Goal: Navigation & Orientation: Find specific page/section

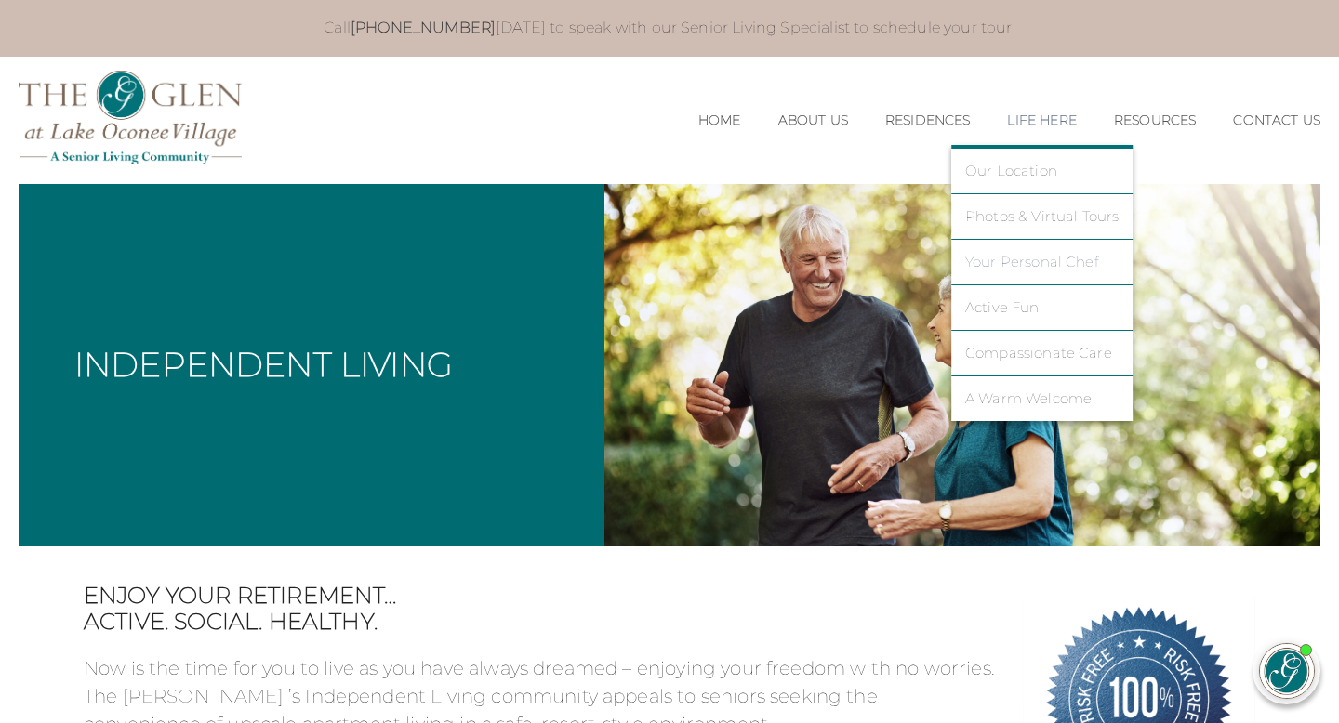
click at [1025, 261] on link "Your Personal Chef" at bounding box center [1042, 262] width 154 height 17
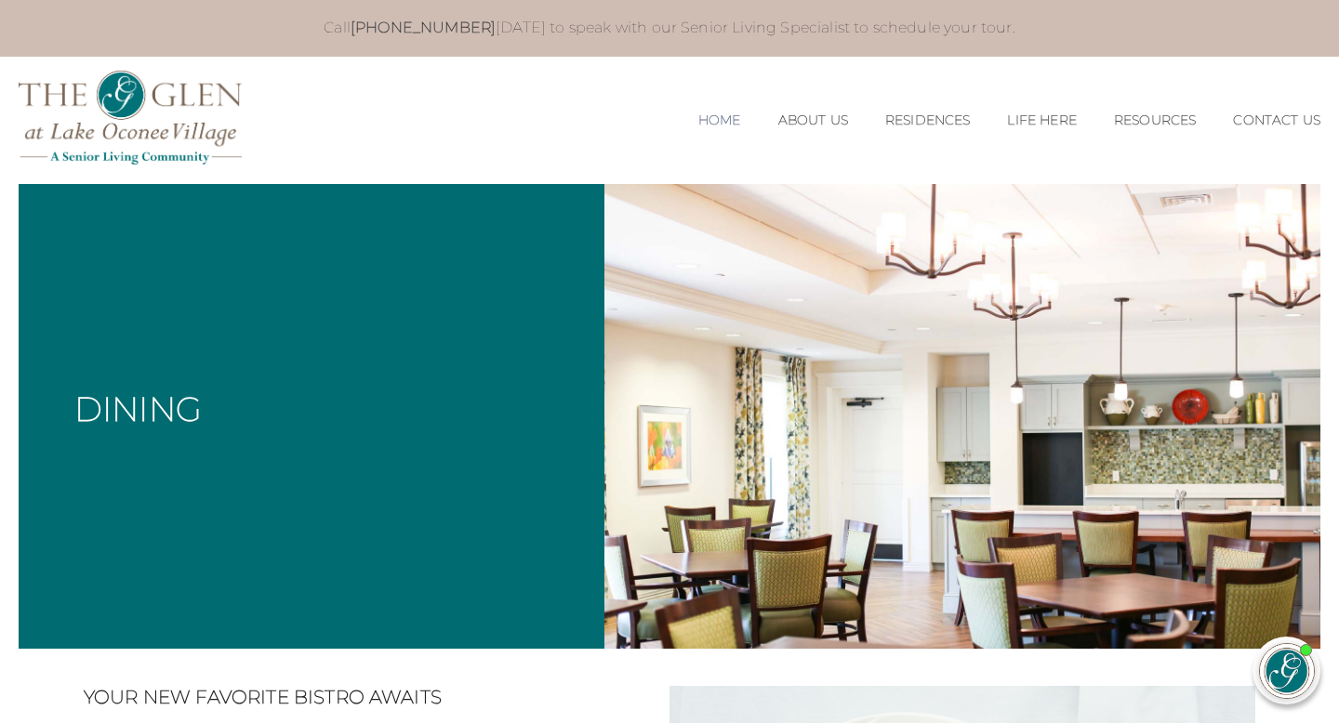
click at [706, 115] on link "Home" at bounding box center [719, 121] width 43 height 16
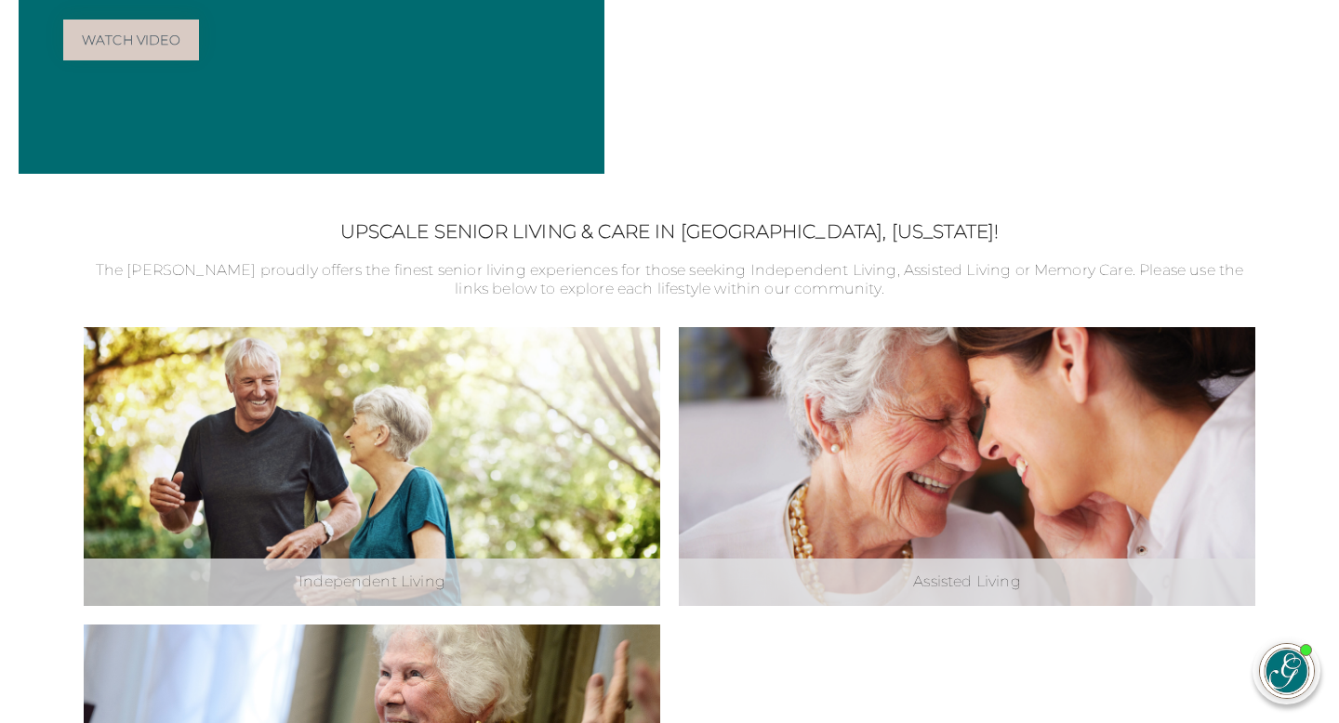
scroll to position [211, 0]
